Goal: Task Accomplishment & Management: Use online tool/utility

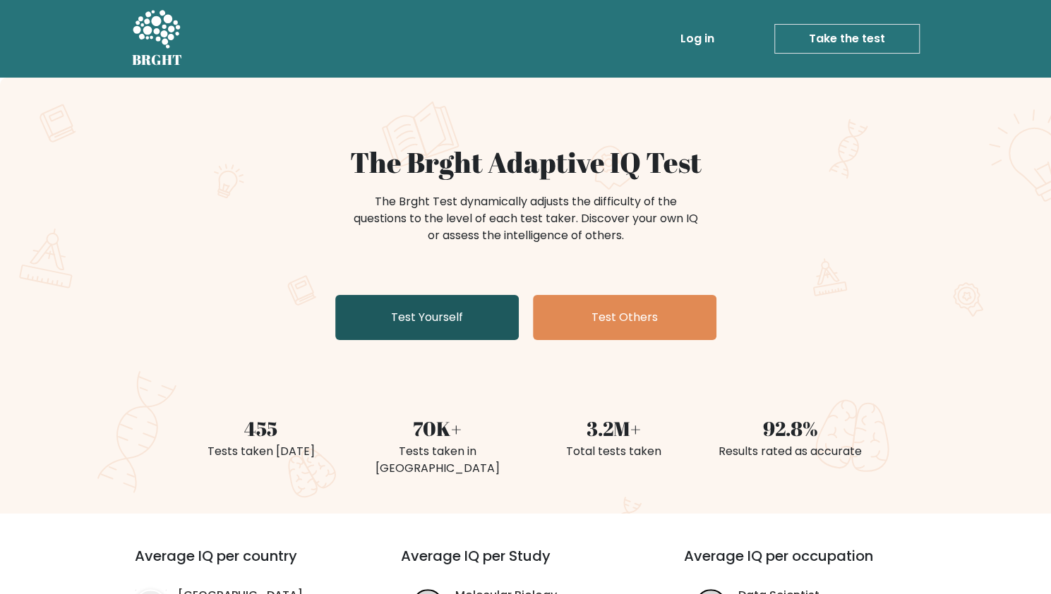
click at [472, 304] on link "Test Yourself" at bounding box center [427, 317] width 184 height 45
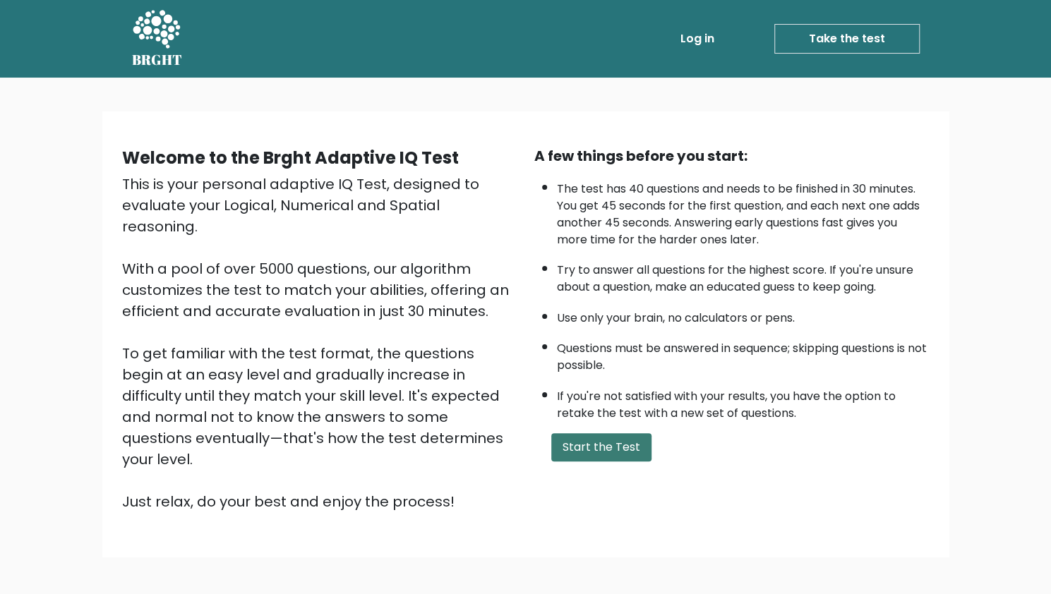
click at [586, 439] on button "Start the Test" at bounding box center [601, 447] width 100 height 28
